Goal: Information Seeking & Learning: Learn about a topic

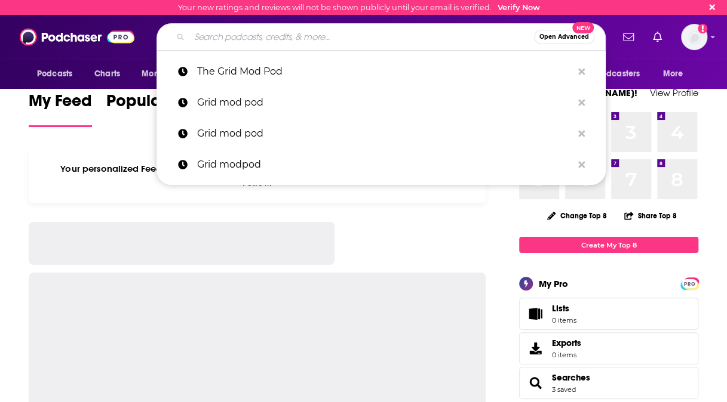
click at [243, 38] on input "Search podcasts, credits, & more..." at bounding box center [361, 36] width 344 height 19
paste input "Digital Innovations in Oil & Gas"
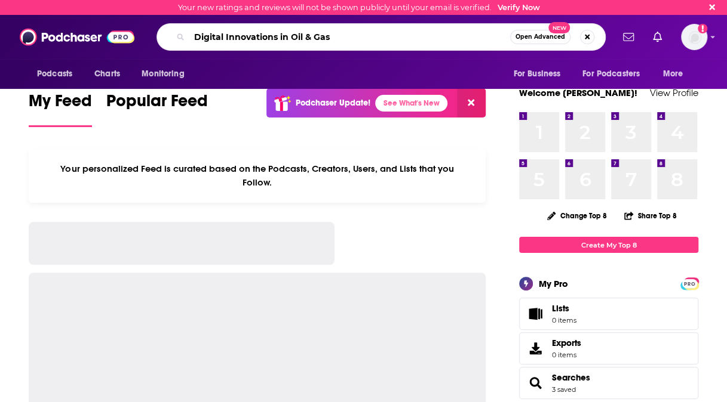
type input "Digital Innovations in Oil & Gas"
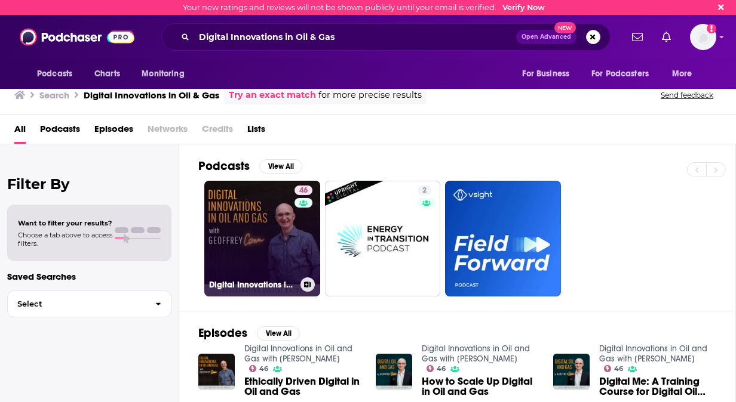
click at [277, 259] on link "46 Digital Innovations in Oil and Gas with [PERSON_NAME]" at bounding box center [262, 239] width 116 height 116
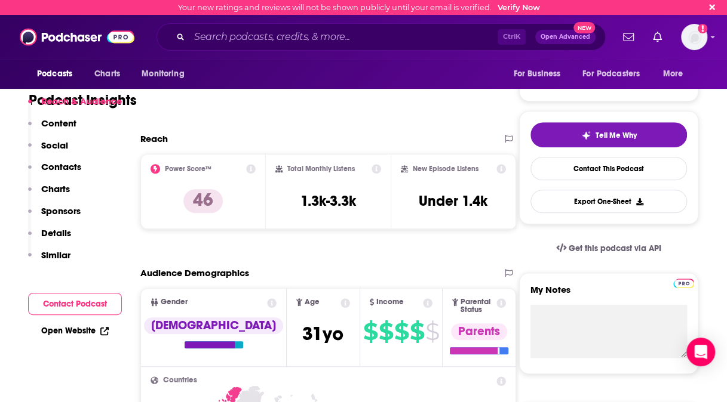
scroll to position [224, 0]
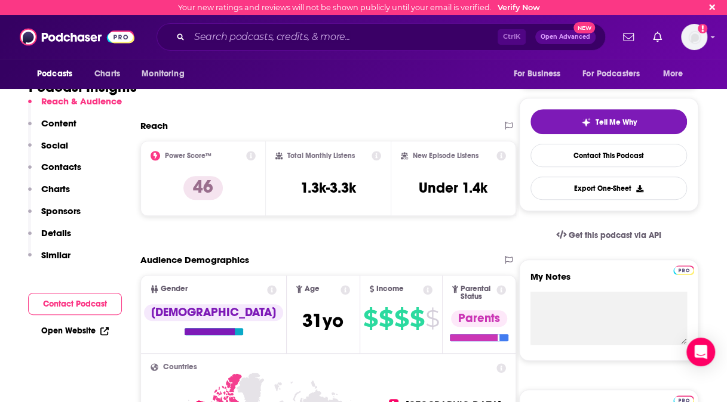
click at [69, 165] on p "Contacts" at bounding box center [61, 166] width 40 height 11
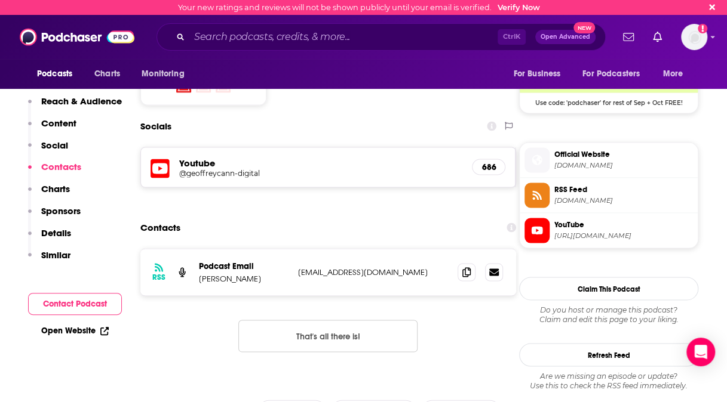
scroll to position [983, 0]
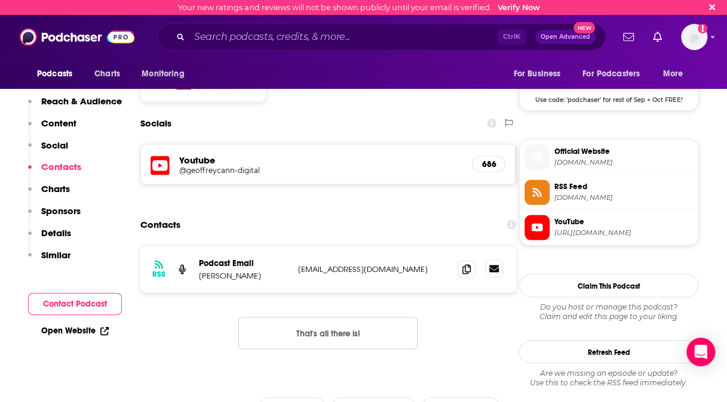
click at [500, 260] on link at bounding box center [494, 269] width 18 height 18
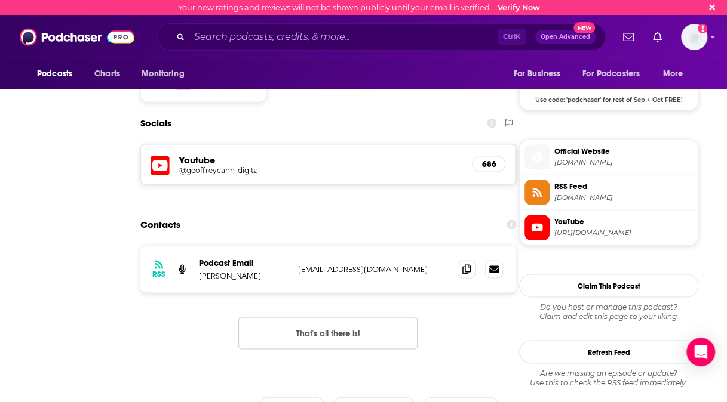
scroll to position [0, 0]
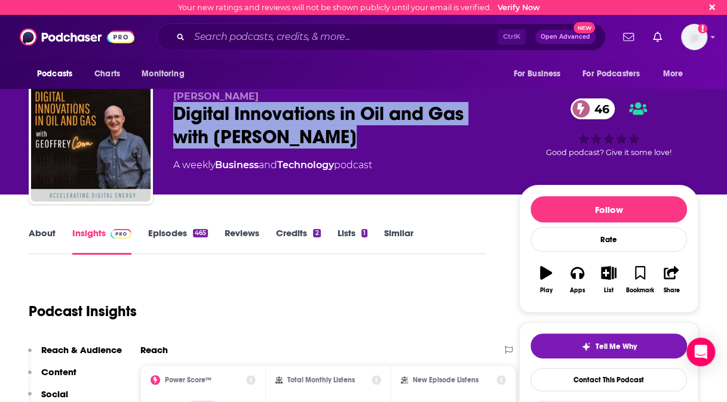
drag, startPoint x: 401, startPoint y: 140, endPoint x: 171, endPoint y: 121, distance: 230.6
click at [171, 121] on div "[PERSON_NAME] Digital Innovations in Oil and Gas with [PERSON_NAME] 46 A weekly…" at bounding box center [363, 144] width 669 height 129
copy h2 "Digital Innovations in Oil and Gas with [PERSON_NAME]"
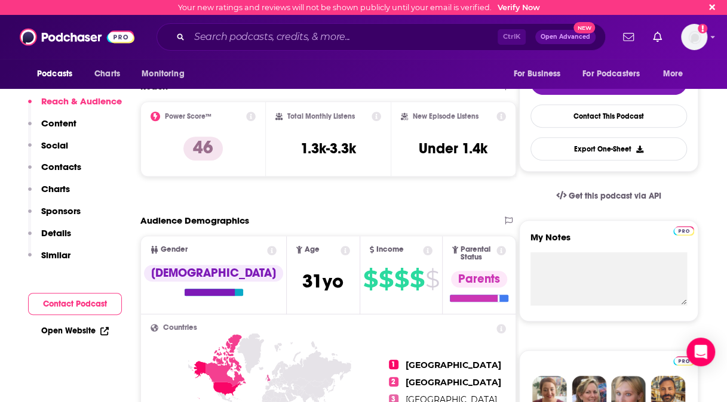
scroll to position [178, 0]
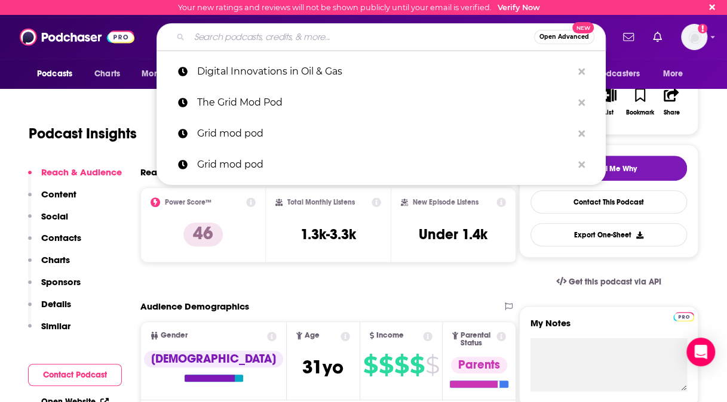
click at [350, 43] on input "Search podcasts, credits, & more..." at bounding box center [361, 36] width 344 height 19
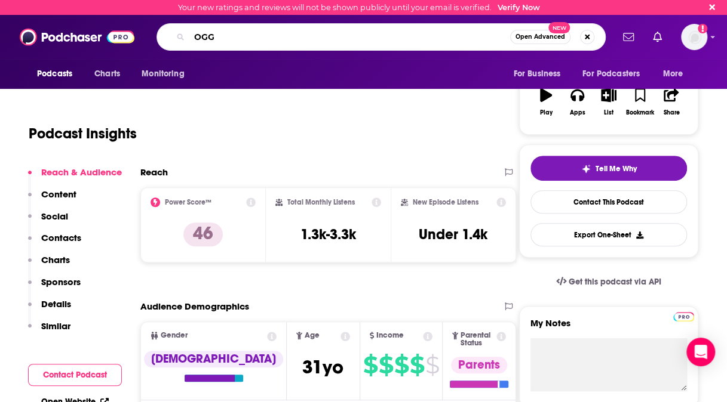
type input "OGGN"
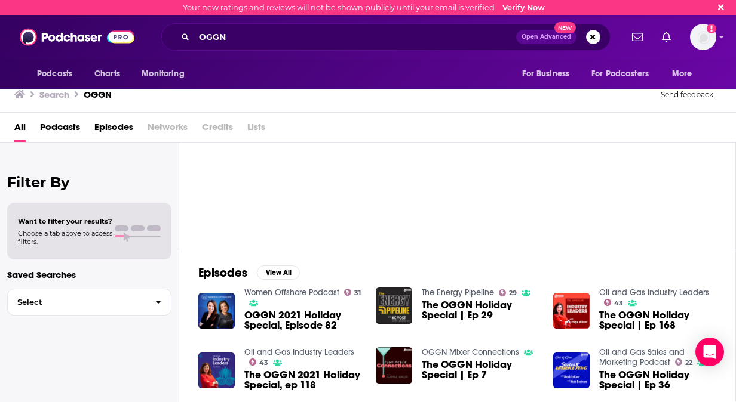
scroll to position [57, 0]
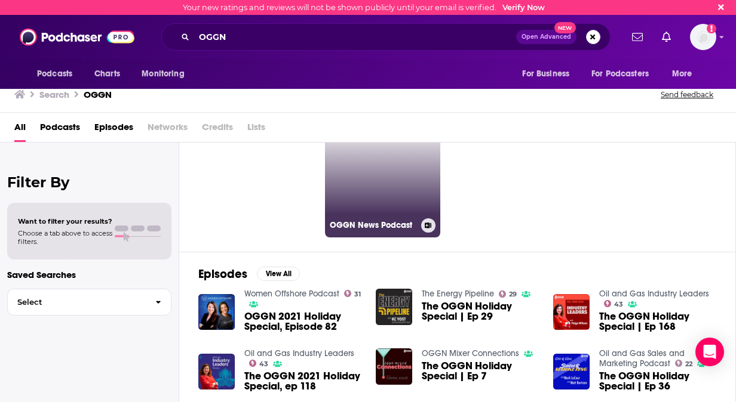
click at [384, 213] on link "OGGN News Podcast" at bounding box center [383, 180] width 116 height 116
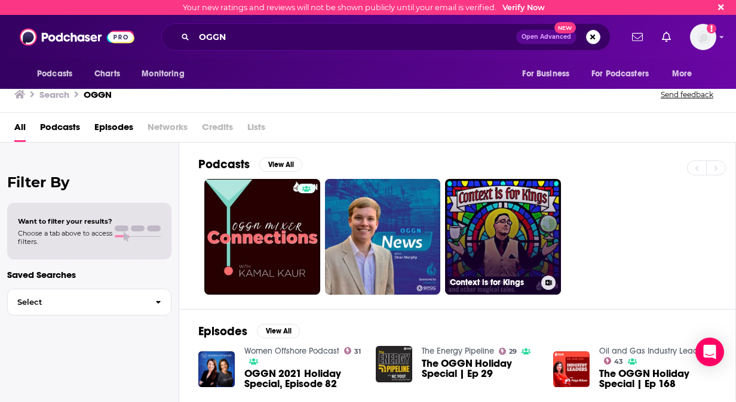
click at [519, 204] on link "Context is for Kings" at bounding box center [503, 237] width 116 height 116
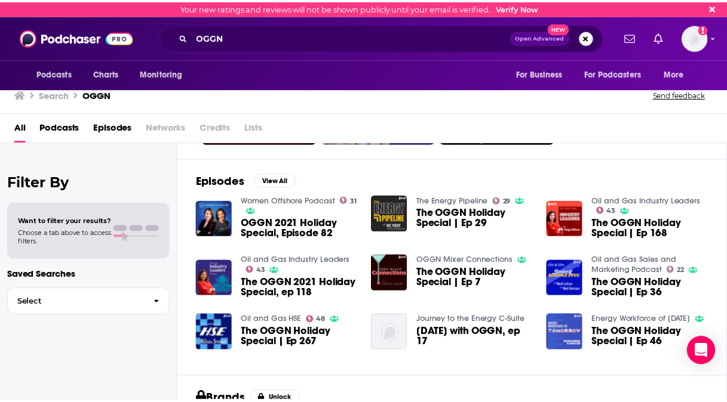
scroll to position [153, 0]
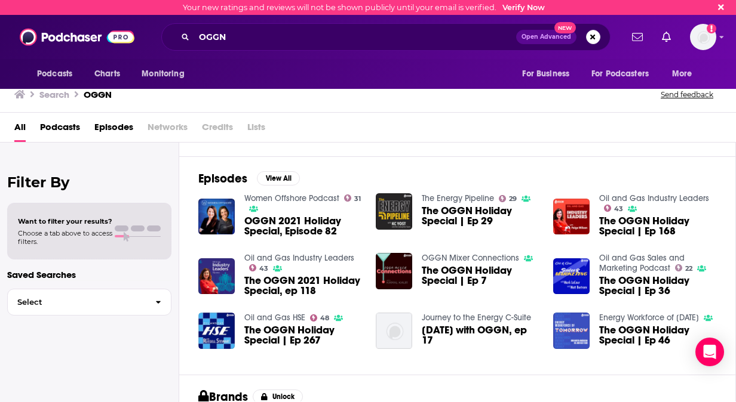
click at [661, 344] on span "The OGGN Holiday Special | Ep 46" at bounding box center [657, 335] width 117 height 20
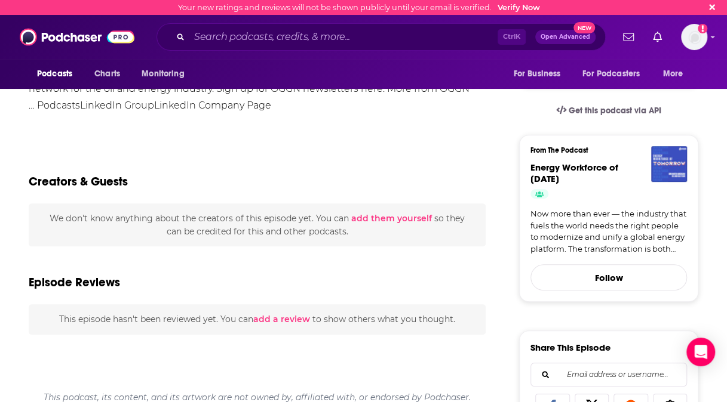
scroll to position [263, 0]
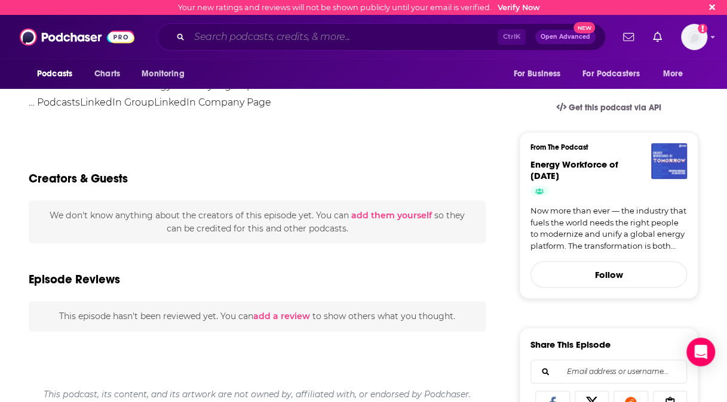
click at [307, 43] on input "Search podcasts, credits, & more..." at bounding box center [343, 36] width 308 height 19
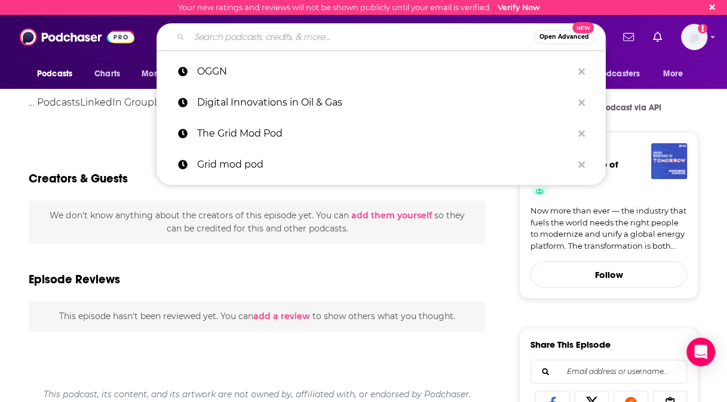
paste input "Oil and Gas HSE"
type input "Oil and Gas HSE"
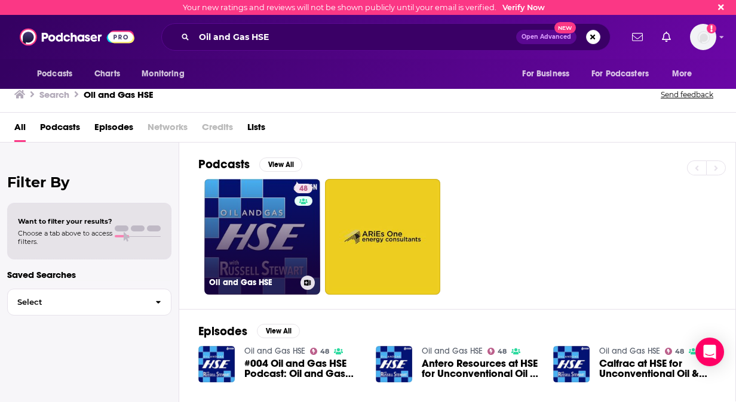
click at [280, 224] on link "48 Oil and Gas HSE" at bounding box center [262, 237] width 116 height 116
